Goal: Contribute content: Add original content to the website for others to see

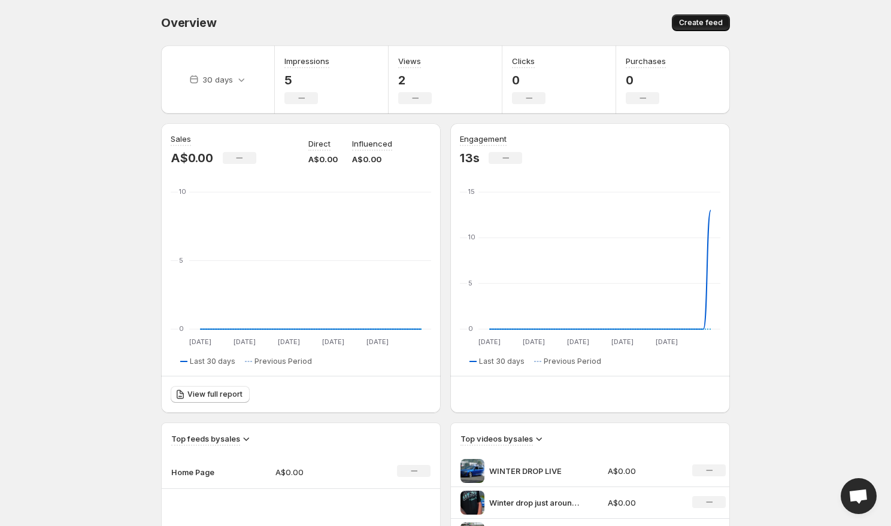
click at [714, 22] on span "Create feed" at bounding box center [701, 23] width 44 height 10
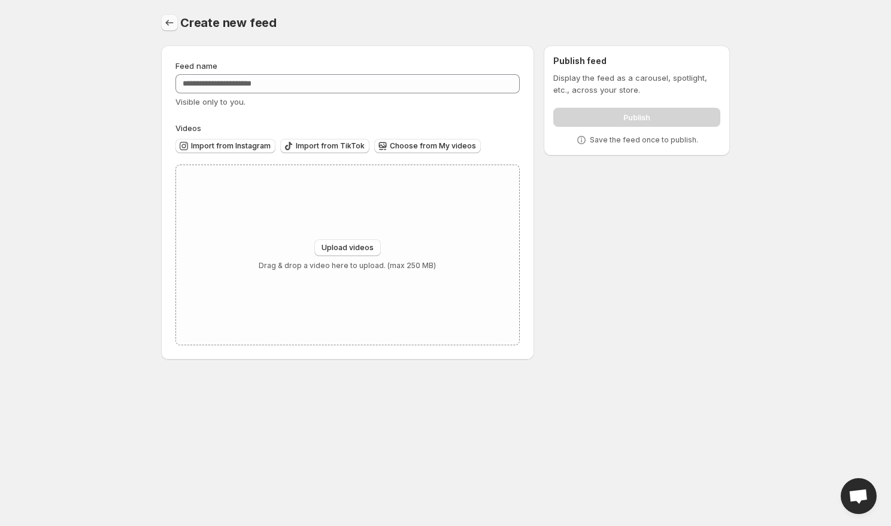
click at [165, 17] on icon "Settings" at bounding box center [169, 23] width 12 height 12
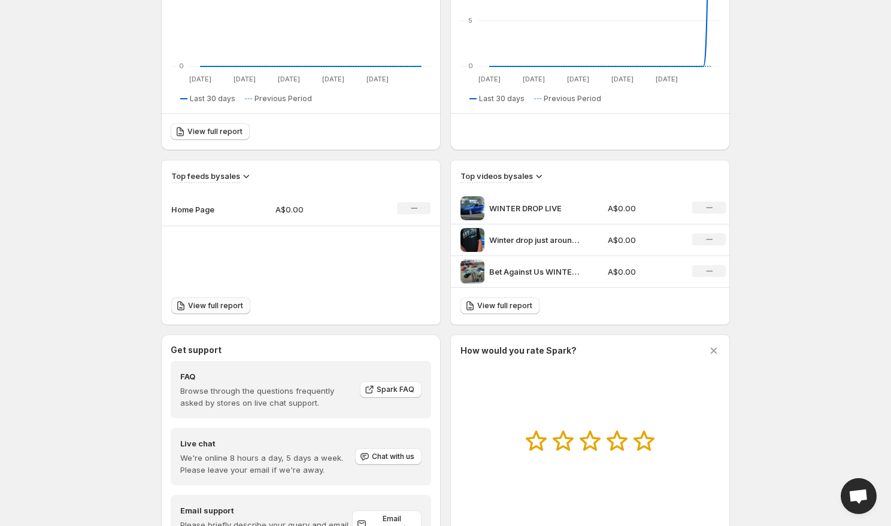
scroll to position [328, 0]
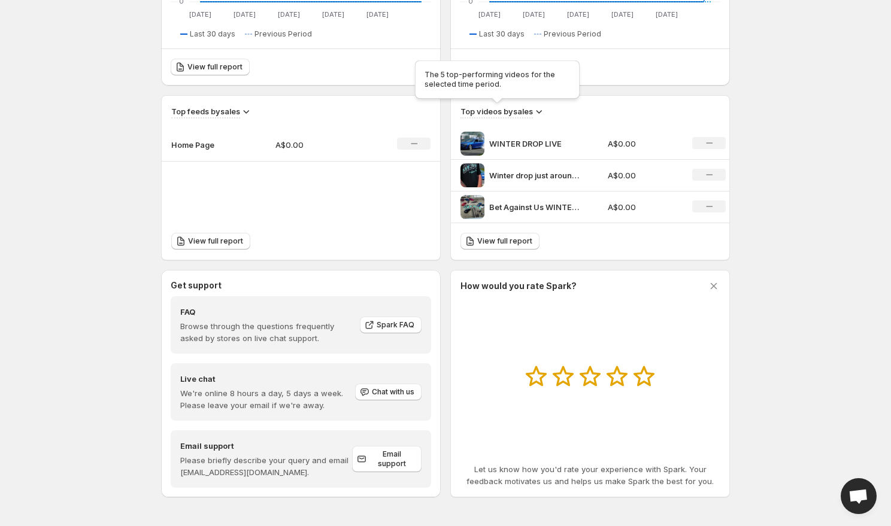
click at [529, 113] on h3 "Top videos by sales" at bounding box center [496, 111] width 72 height 12
click at [565, 160] on td "Winter drop just around the corner cactus_content" at bounding box center [527, 176] width 153 height 32
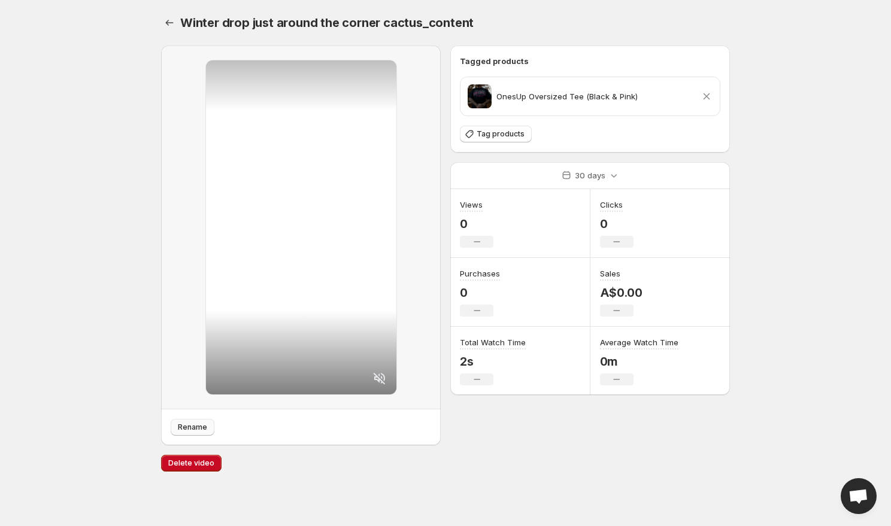
click at [202, 429] on span "Rename" at bounding box center [192, 428] width 29 height 10
type input "**********"
click at [171, 27] on icon "Settings" at bounding box center [169, 23] width 12 height 12
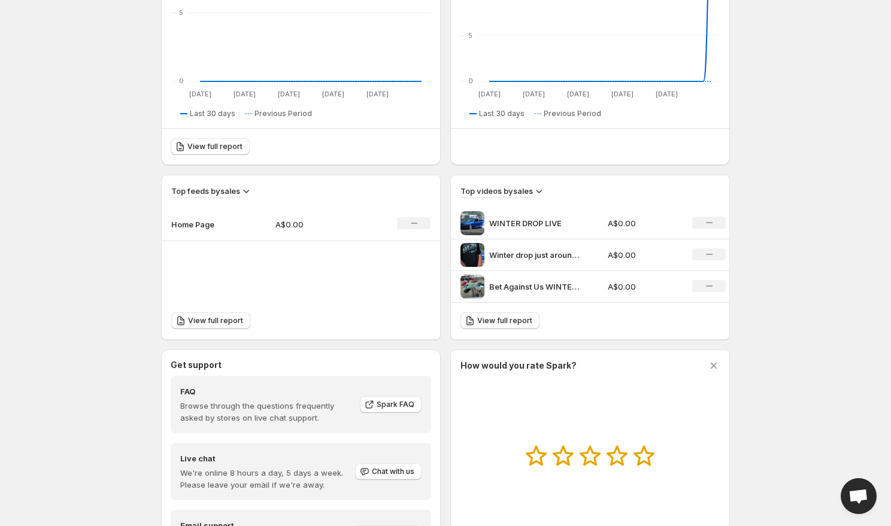
scroll to position [328, 0]
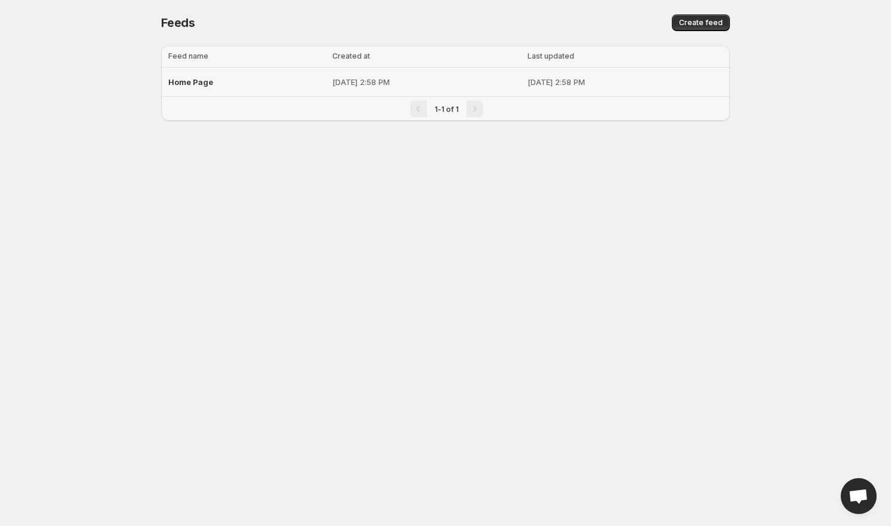
click at [273, 85] on div "Home Page" at bounding box center [246, 82] width 157 height 22
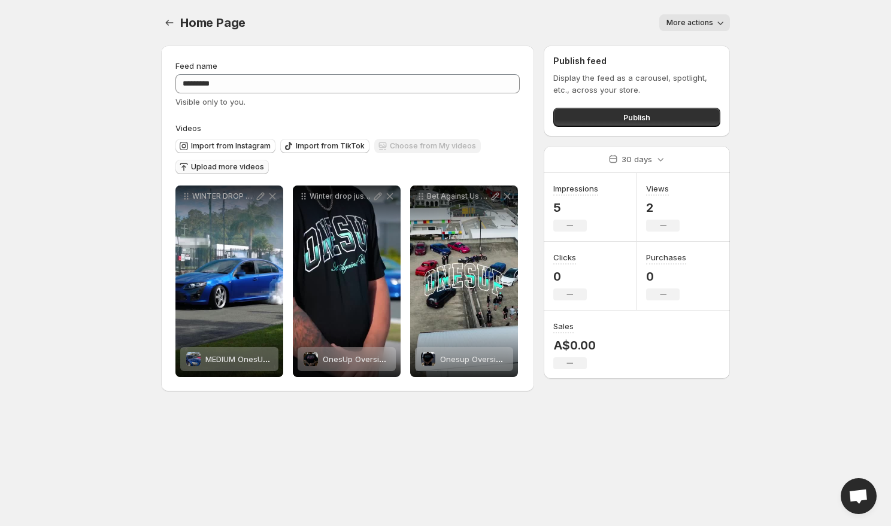
click at [248, 165] on span "Upload more videos" at bounding box center [227, 167] width 73 height 10
click at [247, 148] on span "Import from Instagram" at bounding box center [231, 146] width 80 height 10
